Goal: Information Seeking & Learning: Learn about a topic

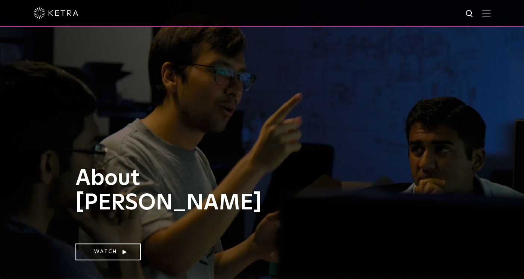
click at [485, 10] on img at bounding box center [486, 12] width 8 height 7
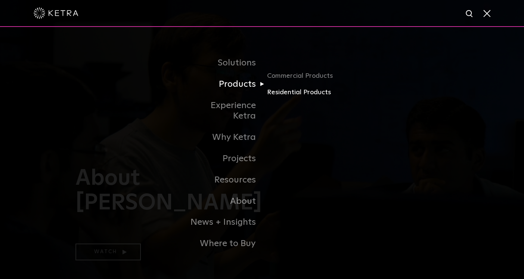
click at [296, 97] on link "Residential Products" at bounding box center [303, 92] width 72 height 11
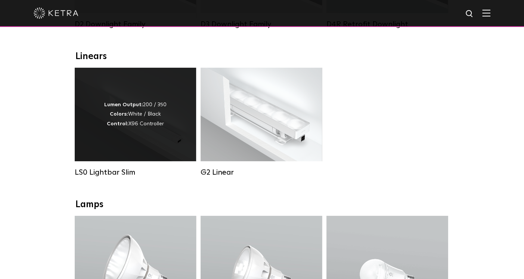
scroll to position [247, 0]
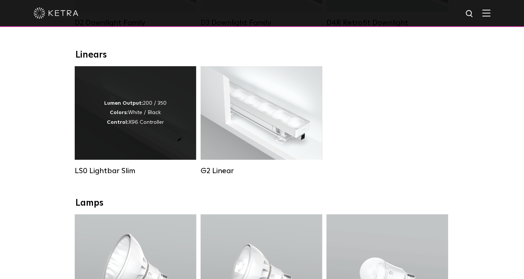
click at [145, 112] on div "Lumen Output: 200 / 350 Colors: White / Black Control: X96 Controller" at bounding box center [135, 113] width 62 height 28
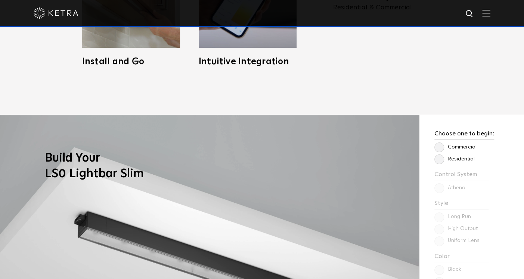
scroll to position [525, 0]
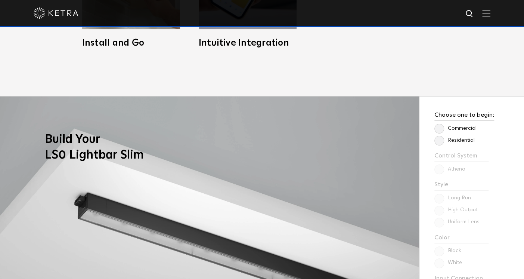
click at [442, 142] on label "Residential" at bounding box center [454, 140] width 40 height 6
click at [0, 0] on input "Residential" at bounding box center [0, 0] width 0 height 0
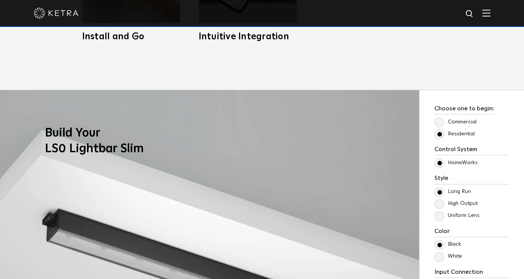
scroll to position [570, 0]
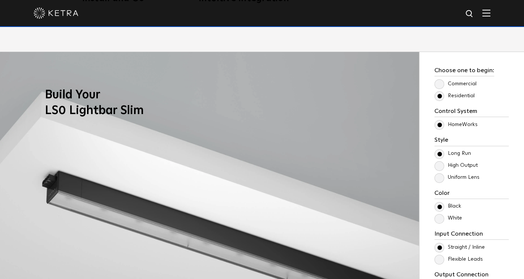
click at [437, 176] on label "Uniform Lens" at bounding box center [456, 177] width 45 height 6
click at [0, 0] on input "Uniform Lens" at bounding box center [0, 0] width 0 height 0
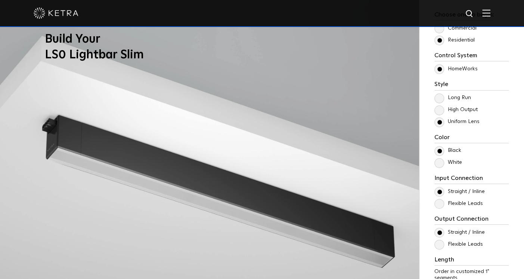
scroll to position [624, 0]
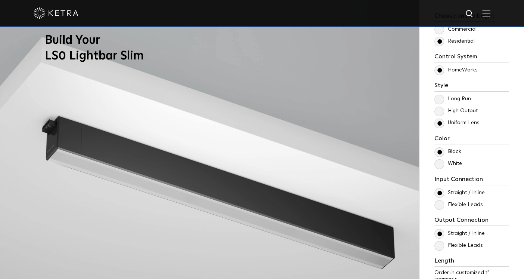
click at [442, 109] on label "High Output" at bounding box center [455, 111] width 43 height 6
click at [0, 0] on input "High Output" at bounding box center [0, 0] width 0 height 0
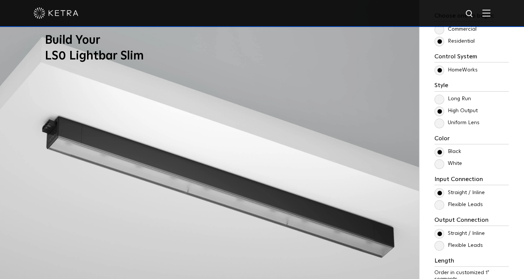
click at [437, 96] on label "Long Run" at bounding box center [452, 99] width 37 height 6
click at [0, 0] on input "Long Run" at bounding box center [0, 0] width 0 height 0
click at [437, 98] on label "Long Run" at bounding box center [452, 99] width 37 height 6
click at [0, 0] on input "Long Run" at bounding box center [0, 0] width 0 height 0
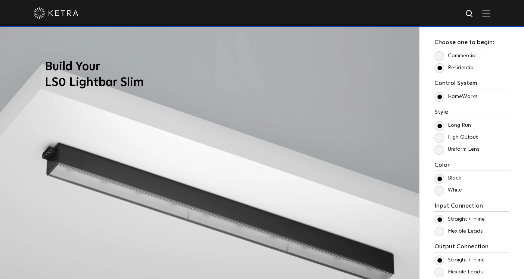
scroll to position [596, 0]
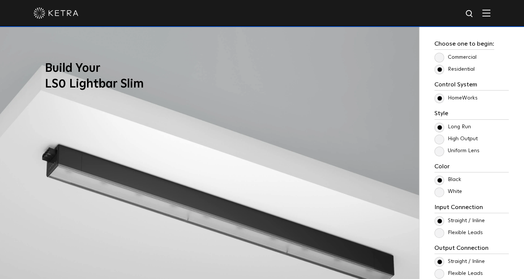
click at [441, 137] on label "High Output" at bounding box center [455, 139] width 43 height 6
click at [0, 0] on input "High Output" at bounding box center [0, 0] width 0 height 0
click at [439, 149] on label "Uniform Lens" at bounding box center [456, 151] width 45 height 6
click at [0, 0] on input "Uniform Lens" at bounding box center [0, 0] width 0 height 0
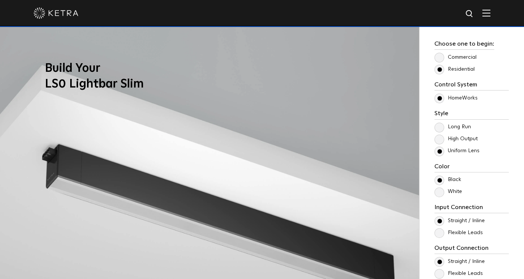
click at [437, 137] on label "High Output" at bounding box center [455, 139] width 43 height 6
click at [0, 0] on input "High Output" at bounding box center [0, 0] width 0 height 0
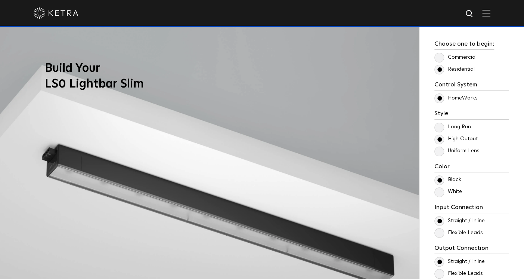
click at [437, 127] on label "Long Run" at bounding box center [452, 127] width 37 height 6
click at [0, 0] on input "Long Run" at bounding box center [0, 0] width 0 height 0
click at [438, 138] on label "High Output" at bounding box center [455, 139] width 43 height 6
click at [0, 0] on input "High Output" at bounding box center [0, 0] width 0 height 0
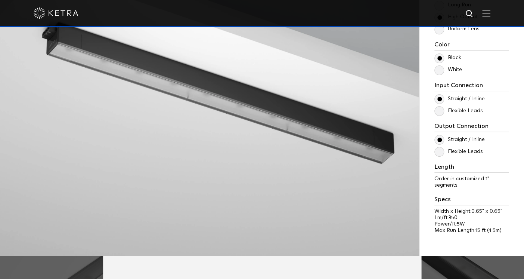
scroll to position [703, 0]
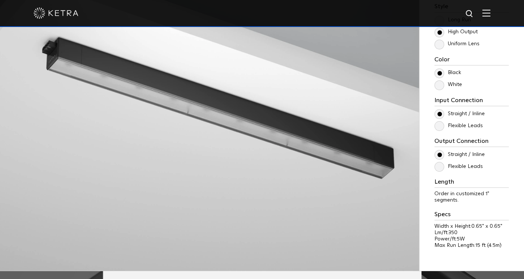
click at [440, 126] on label "Flexible Leads" at bounding box center [458, 126] width 49 height 6
click at [0, 0] on input "Flexible Leads" at bounding box center [0, 0] width 0 height 0
click at [440, 112] on label "Straight / Inline" at bounding box center [459, 114] width 50 height 6
click at [0, 0] on input "Straight / Inline" at bounding box center [0, 0] width 0 height 0
click at [440, 164] on label "Flexible Leads" at bounding box center [458, 166] width 49 height 6
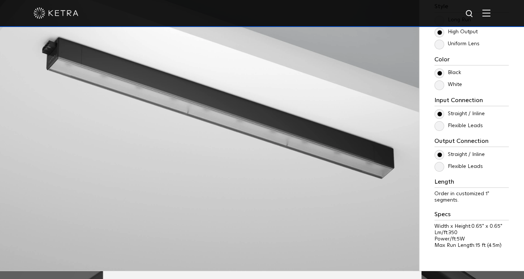
click at [0, 0] on input "Flexible Leads" at bounding box center [0, 0] width 0 height 0
click at [439, 153] on label "Straight / Inline" at bounding box center [459, 154] width 50 height 6
click at [0, 0] on input "Straight / Inline" at bounding box center [0, 0] width 0 height 0
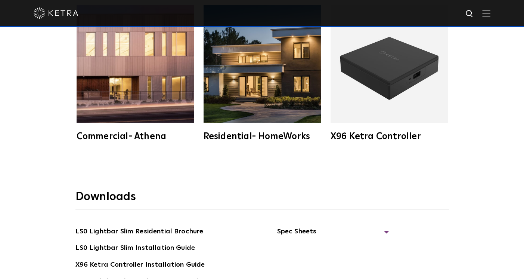
scroll to position [1401, 0]
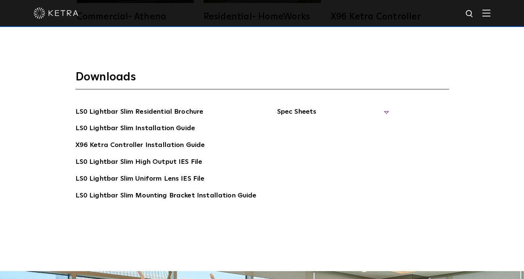
click at [301, 106] on span "Spec Sheets" at bounding box center [333, 114] width 112 height 16
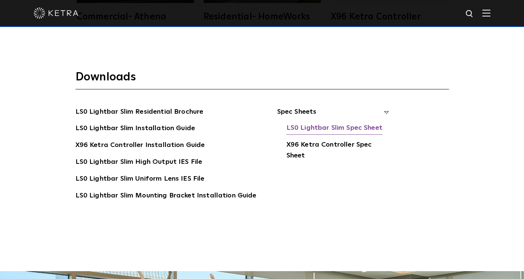
click at [299, 126] on link "LS0 Lightbar Slim Spec Sheet" at bounding box center [334, 129] width 96 height 12
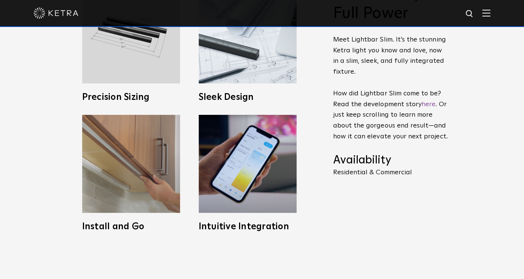
scroll to position [0, 0]
